Goal: Information Seeking & Learning: Learn about a topic

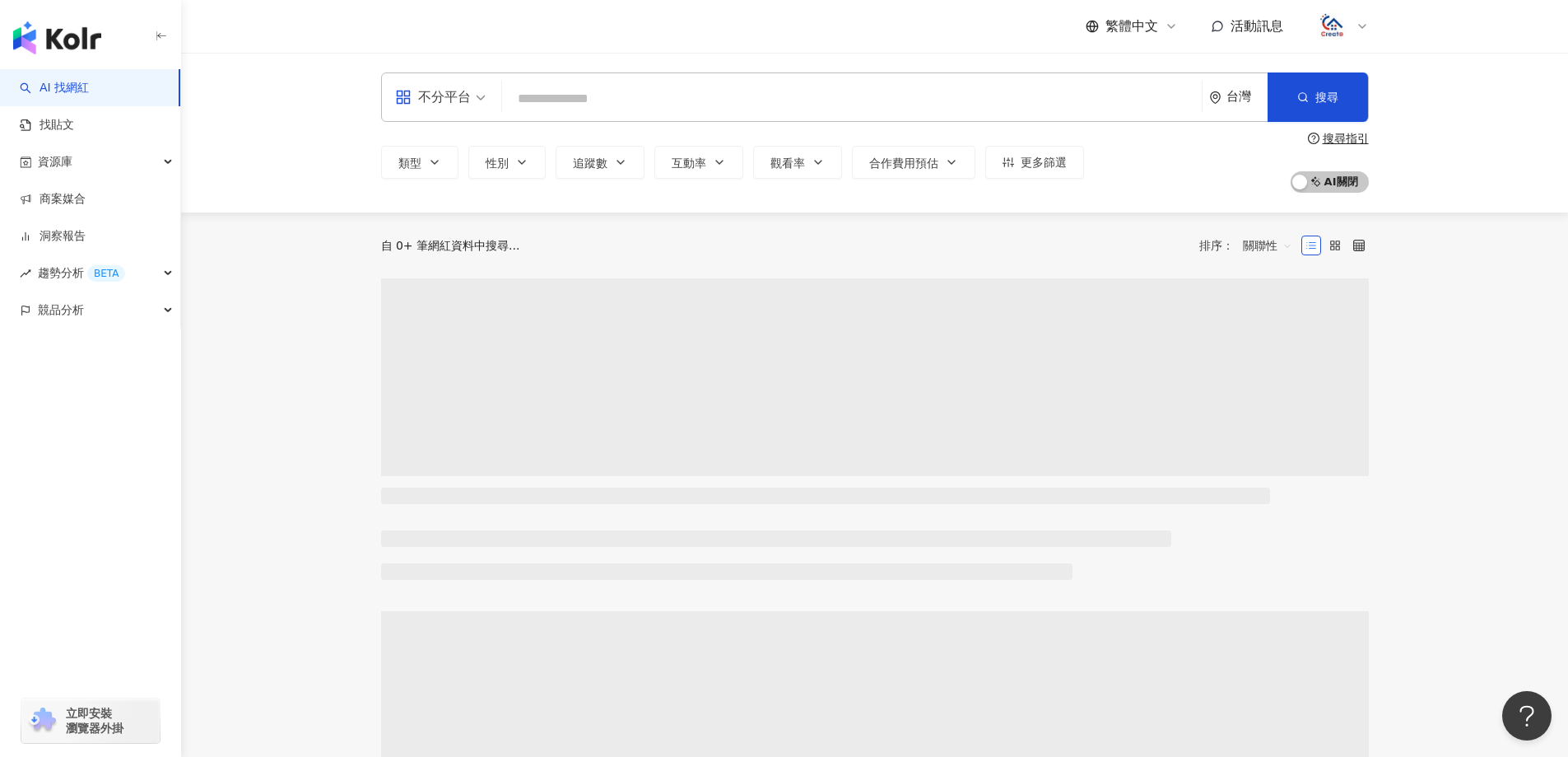
type input "**********"
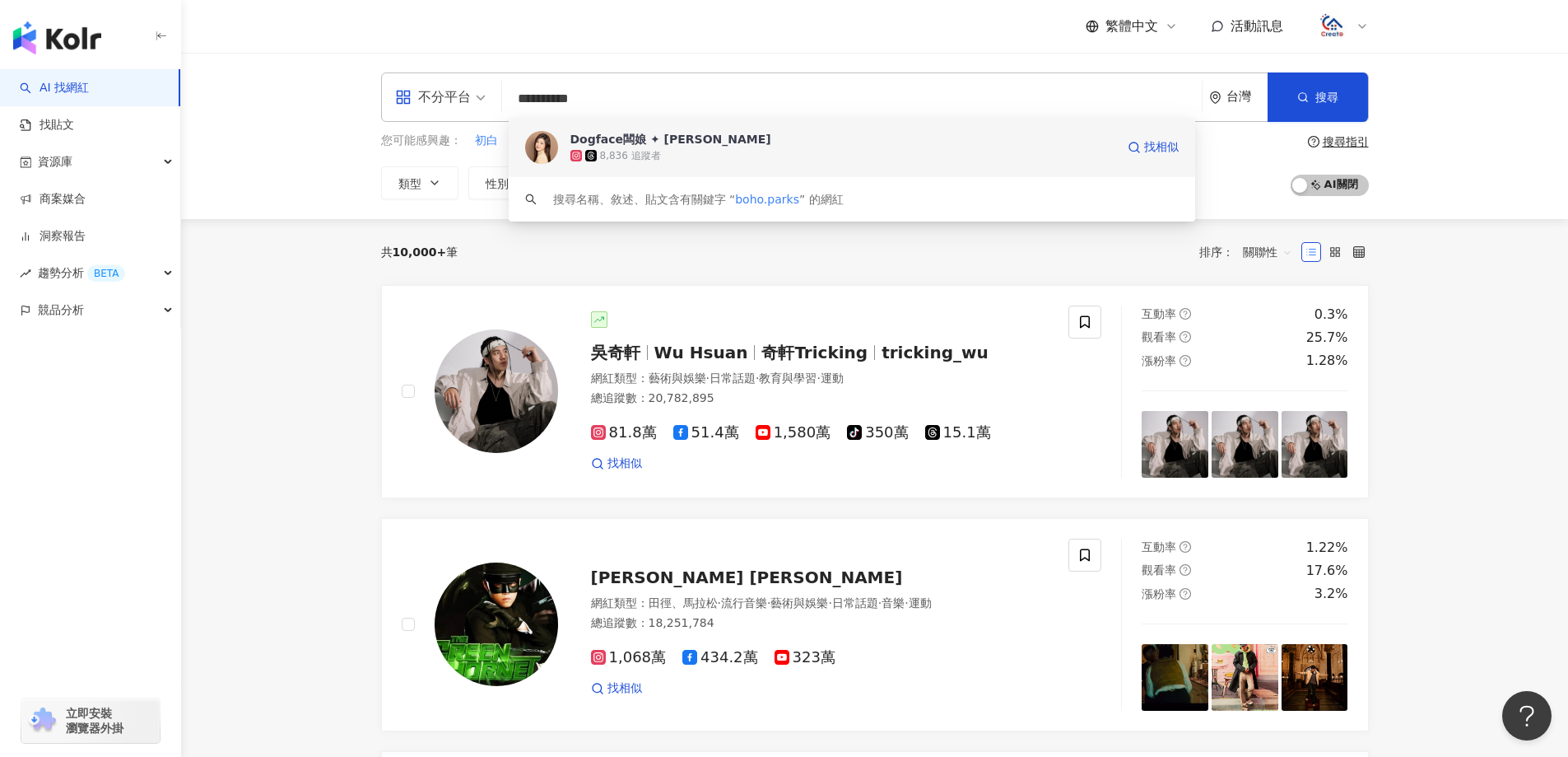
click at [787, 143] on span "Dogface闆娘 ✦ 朴兒" at bounding box center [843, 139] width 545 height 17
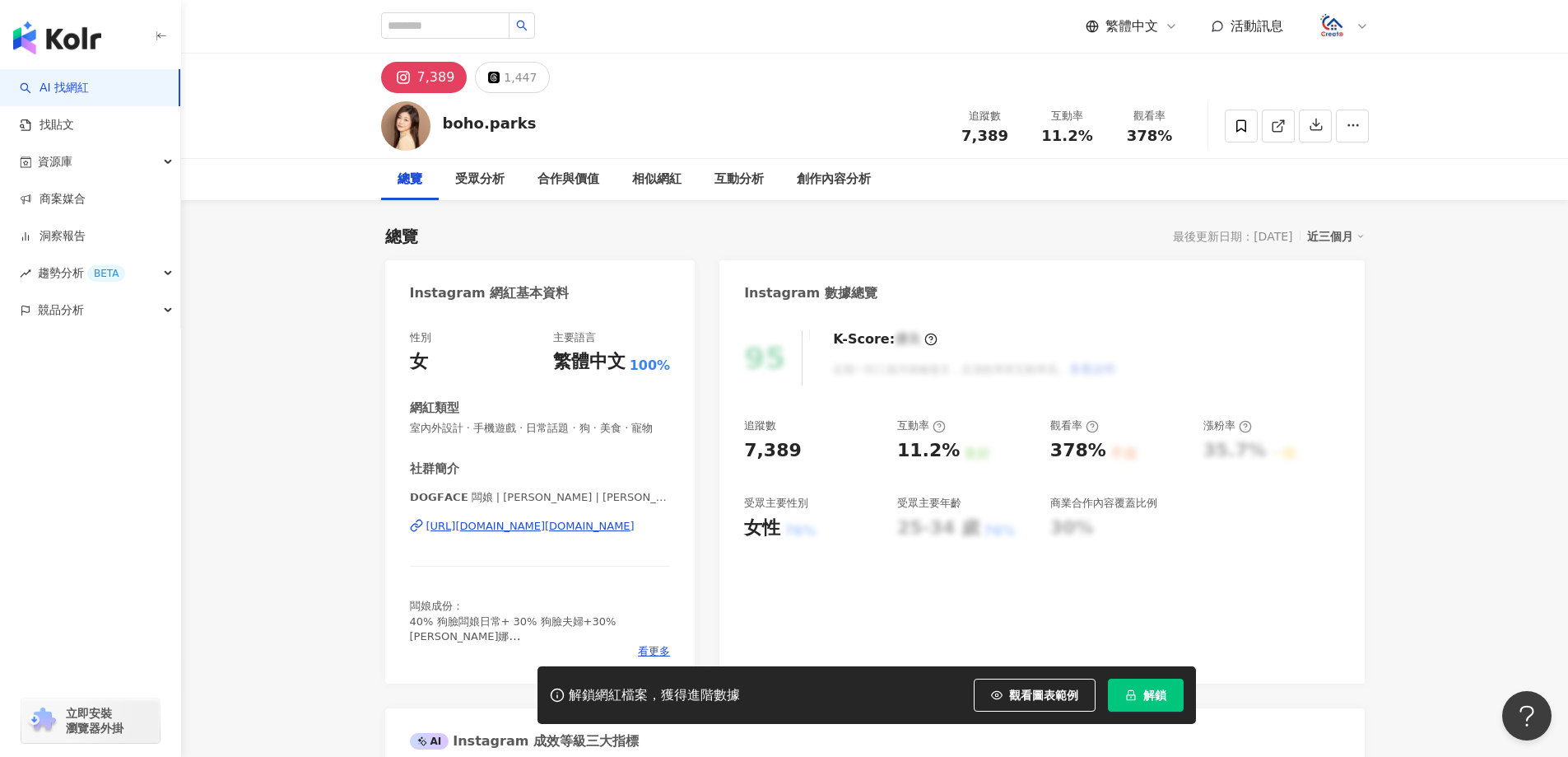
click at [1143, 695] on span "解鎖" at bounding box center [1154, 695] width 23 height 13
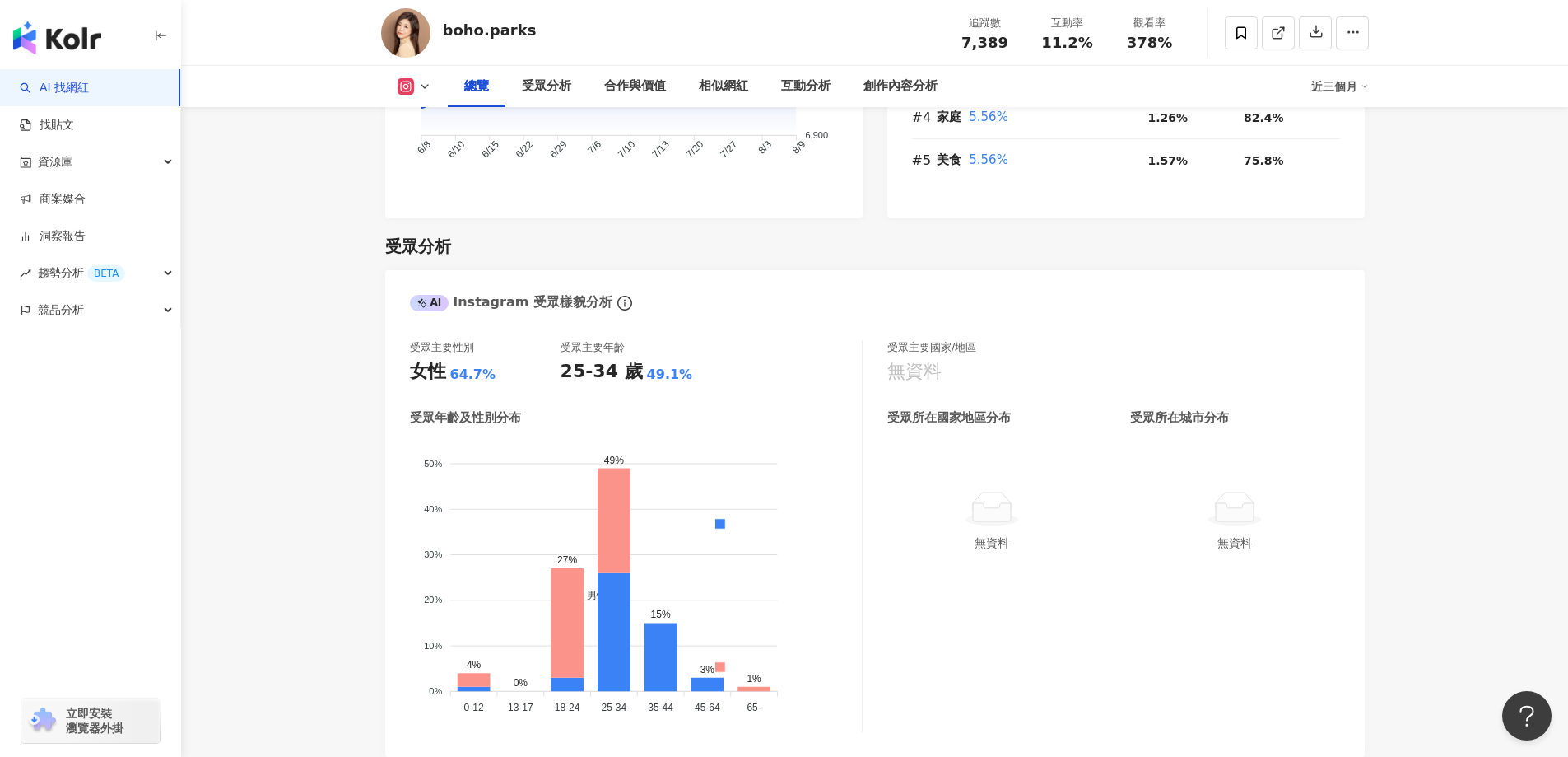
scroll to position [1318, 0]
